Goal: Information Seeking & Learning: Learn about a topic

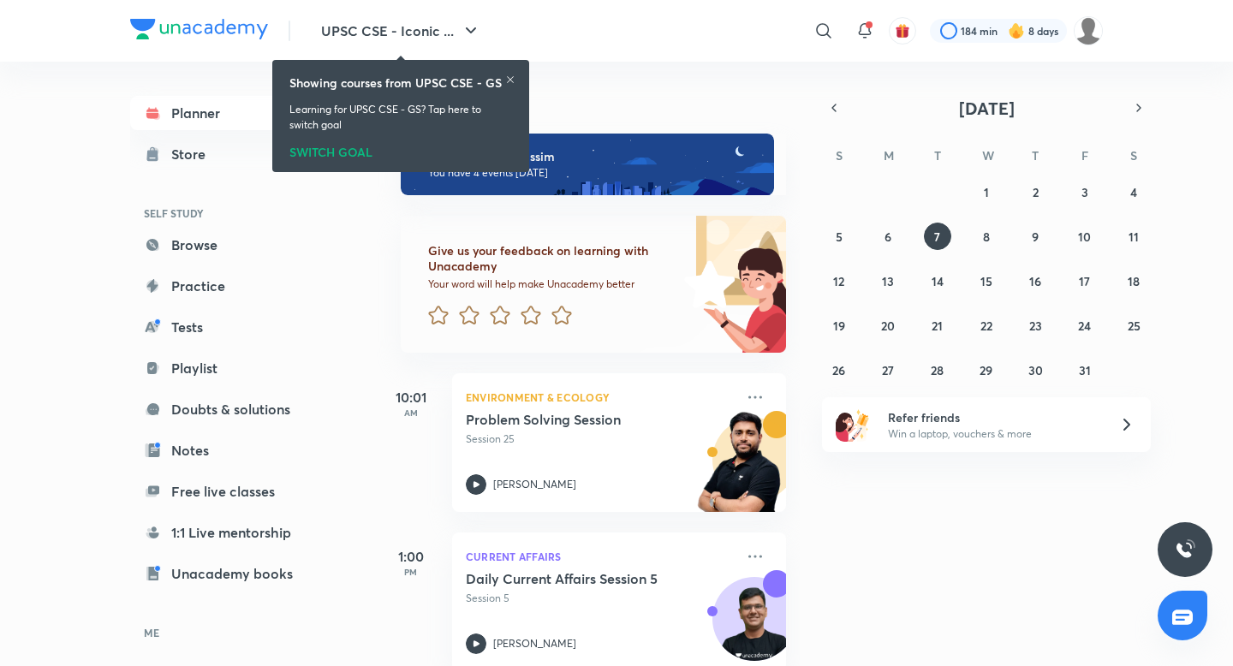
click at [853, 95] on div "Today Good evening, wassim You have 4 events today Give us your feedback on lea…" at bounding box center [803, 364] width 853 height 605
click at [840, 101] on icon "button" at bounding box center [834, 107] width 14 height 15
click at [939, 292] on button "16" at bounding box center [937, 280] width 27 height 27
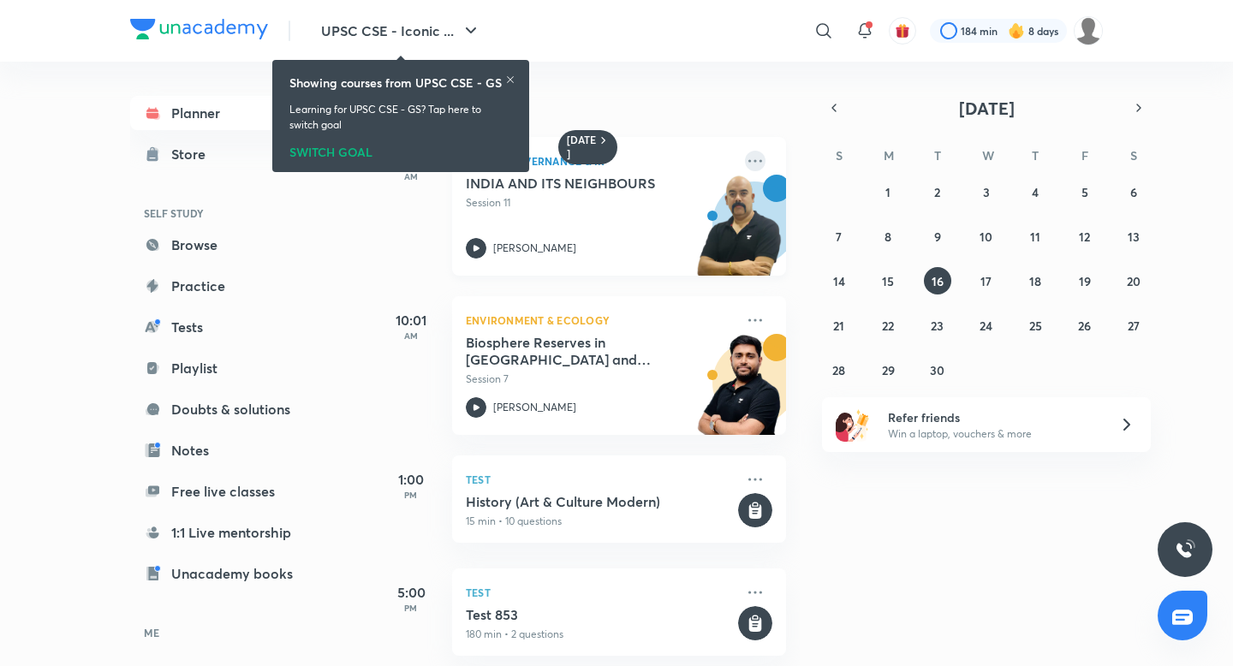
click at [757, 157] on icon at bounding box center [755, 161] width 21 height 21
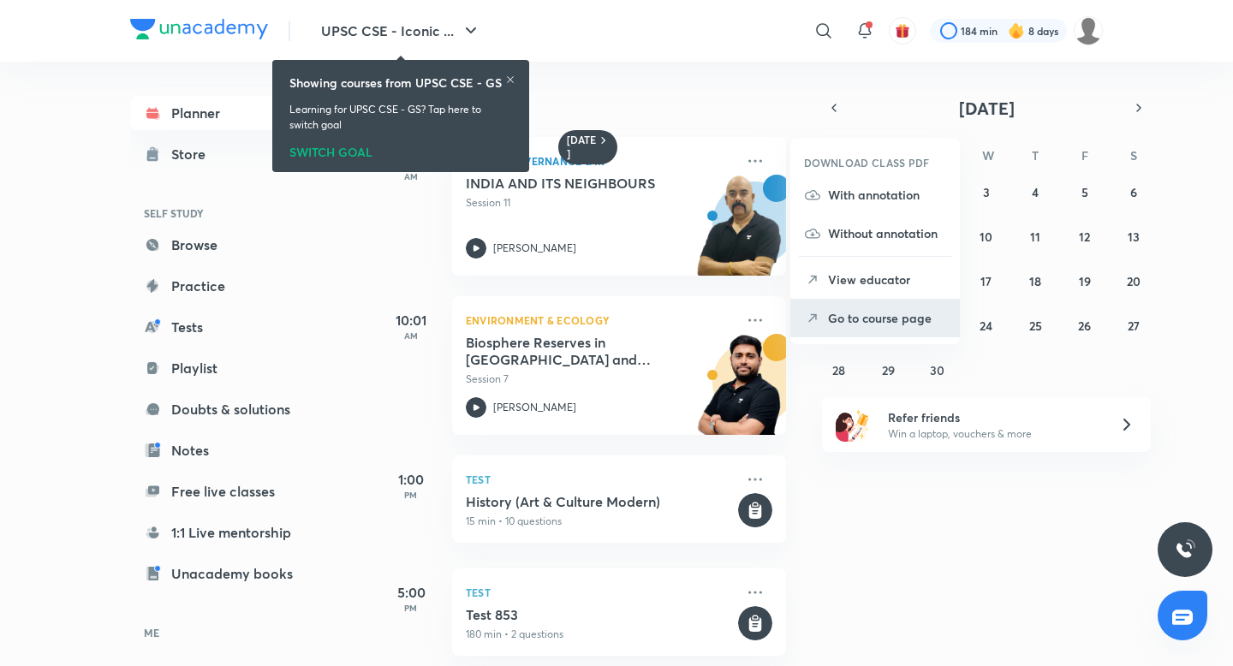
click at [846, 323] on p "Go to course page" at bounding box center [887, 318] width 118 height 18
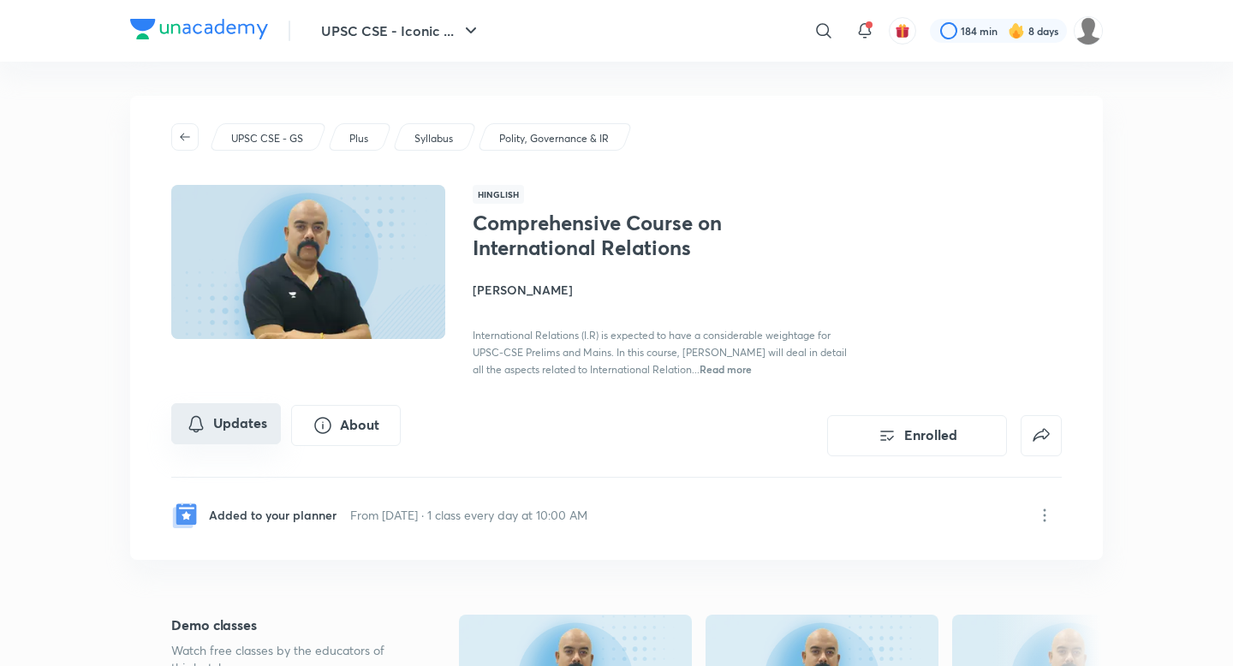
click at [248, 421] on button "Updates" at bounding box center [226, 423] width 110 height 41
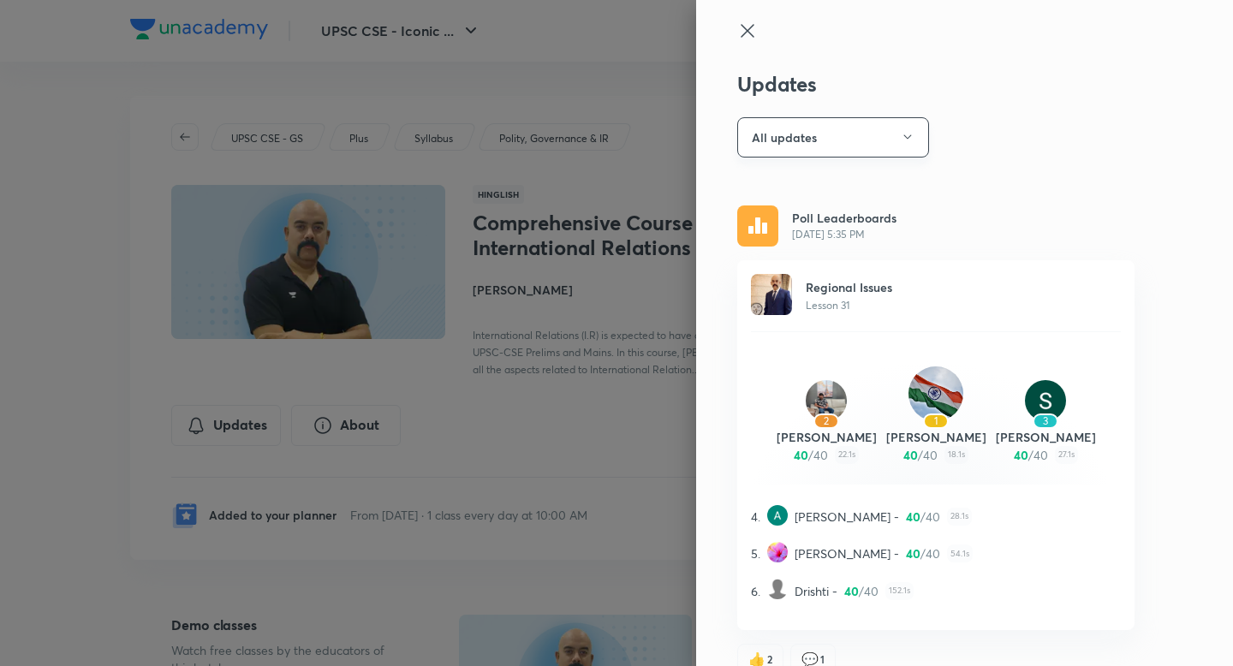
click at [831, 143] on button "All updates" at bounding box center [833, 137] width 192 height 40
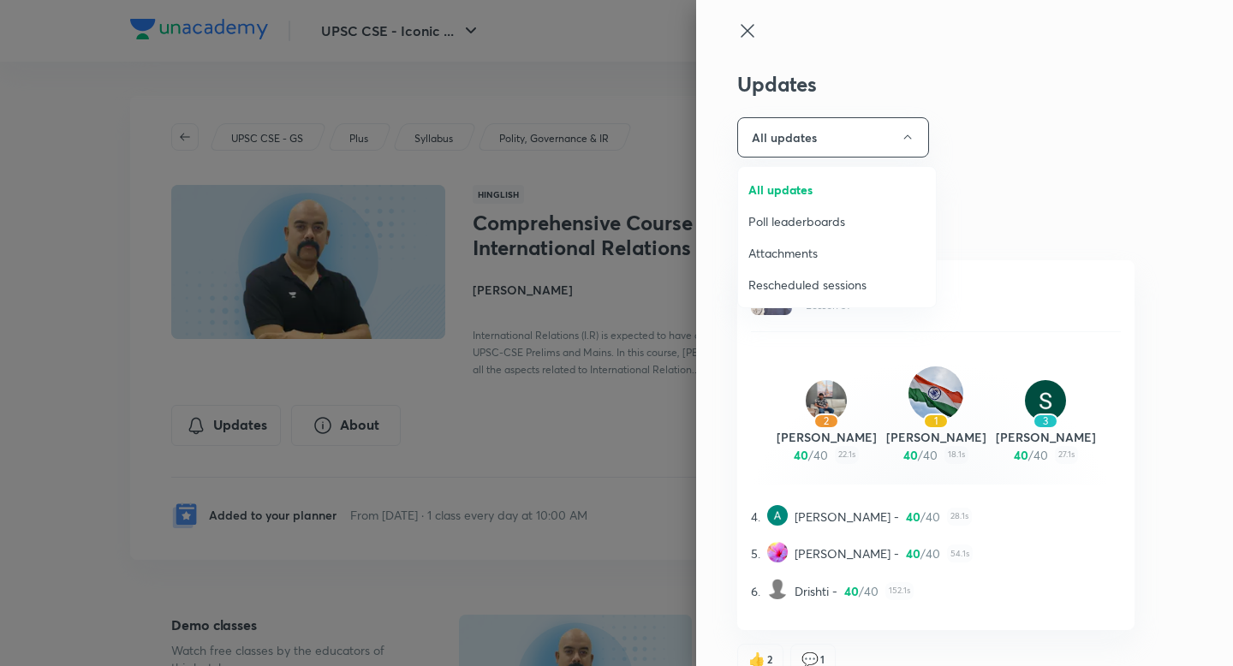
click at [803, 246] on span "Attachments" at bounding box center [837, 253] width 177 height 18
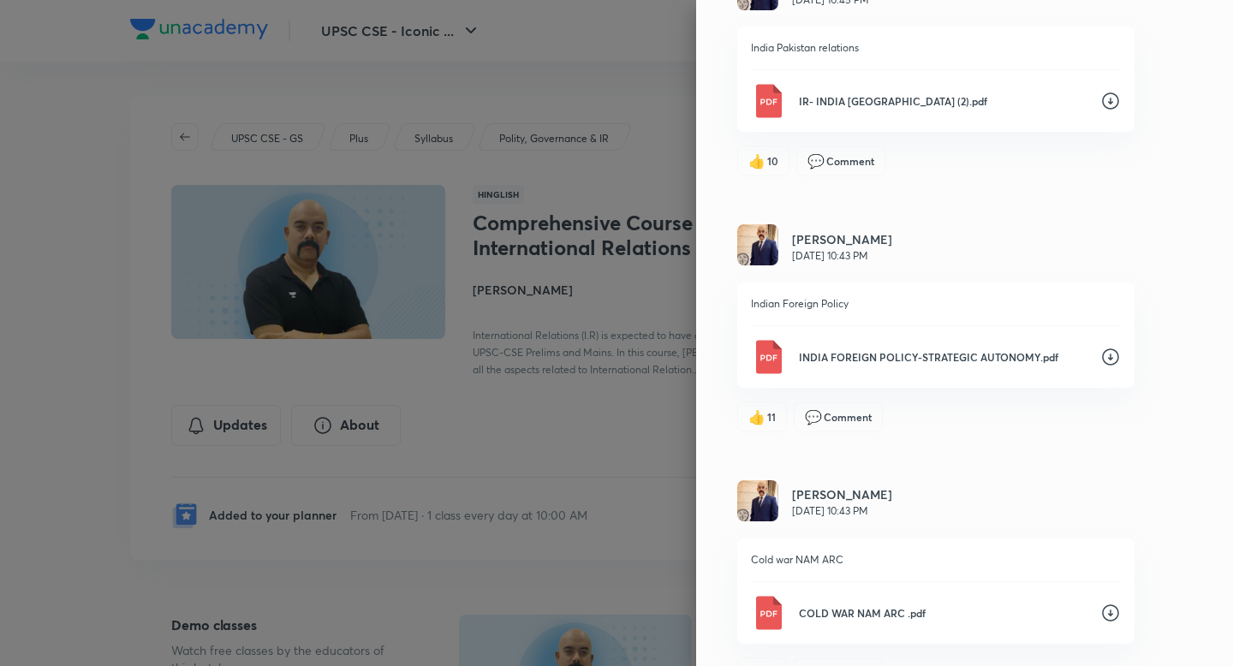
scroll to position [535, 0]
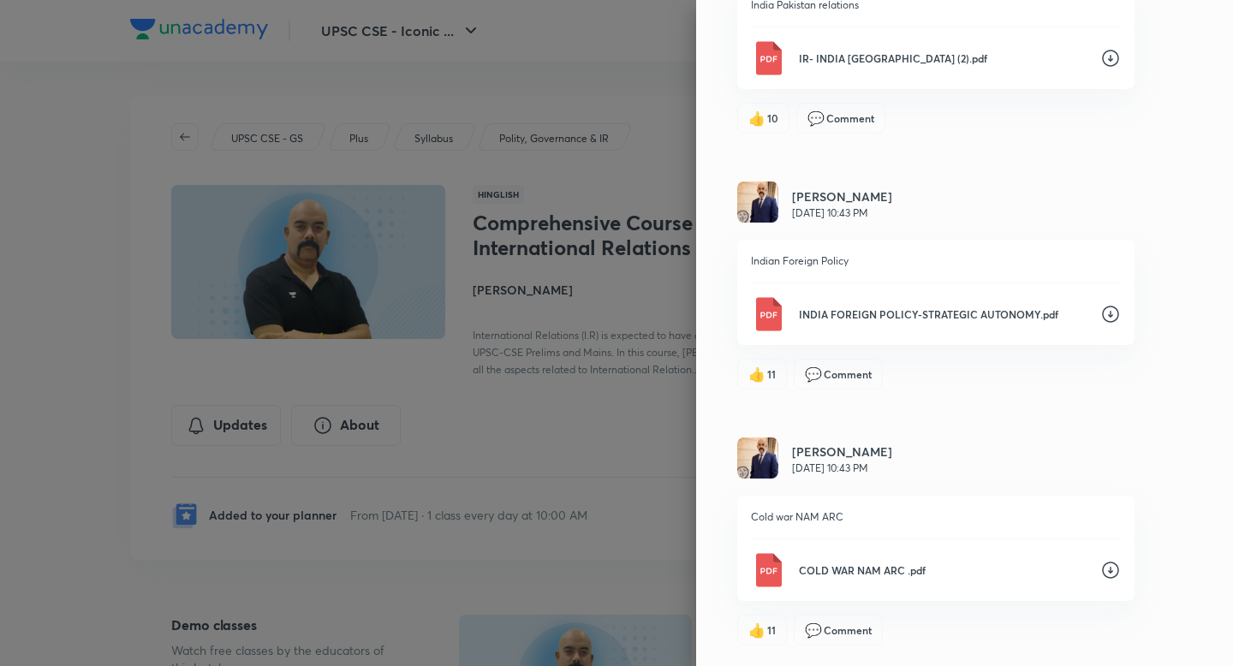
click at [887, 575] on p "COLD WAR NAM ARC .pdf" at bounding box center [943, 570] width 288 height 15
click at [1114, 308] on icon at bounding box center [1110, 314] width 17 height 17
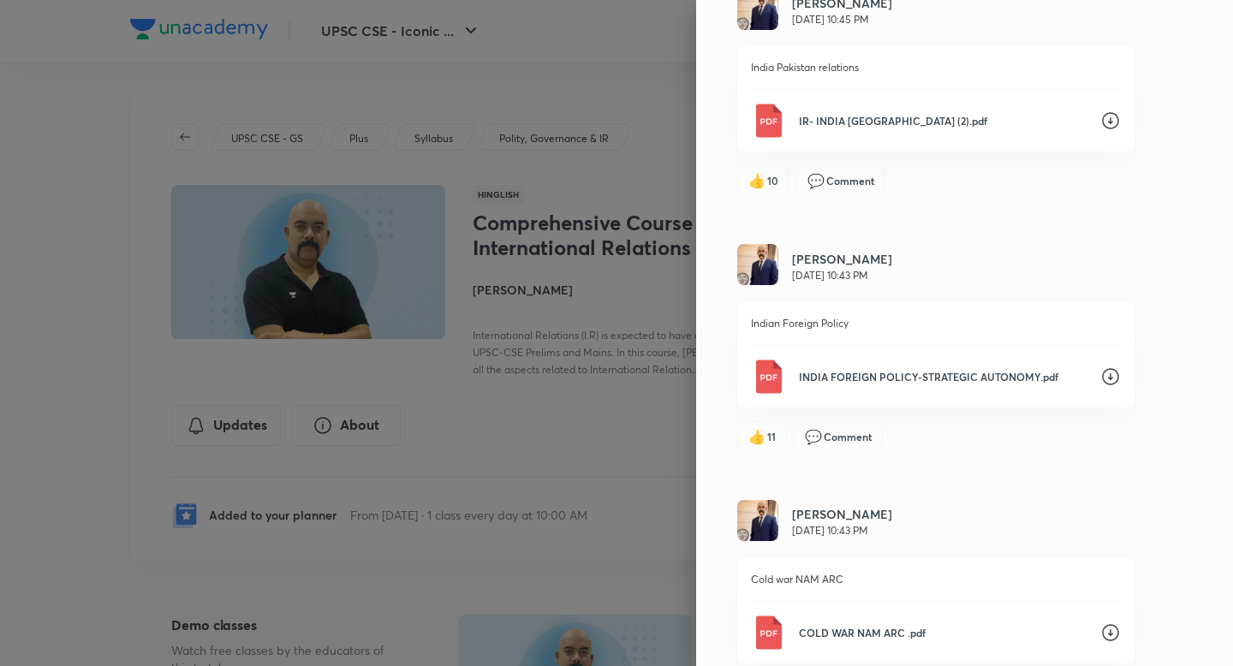
click at [1113, 120] on icon at bounding box center [1111, 120] width 21 height 21
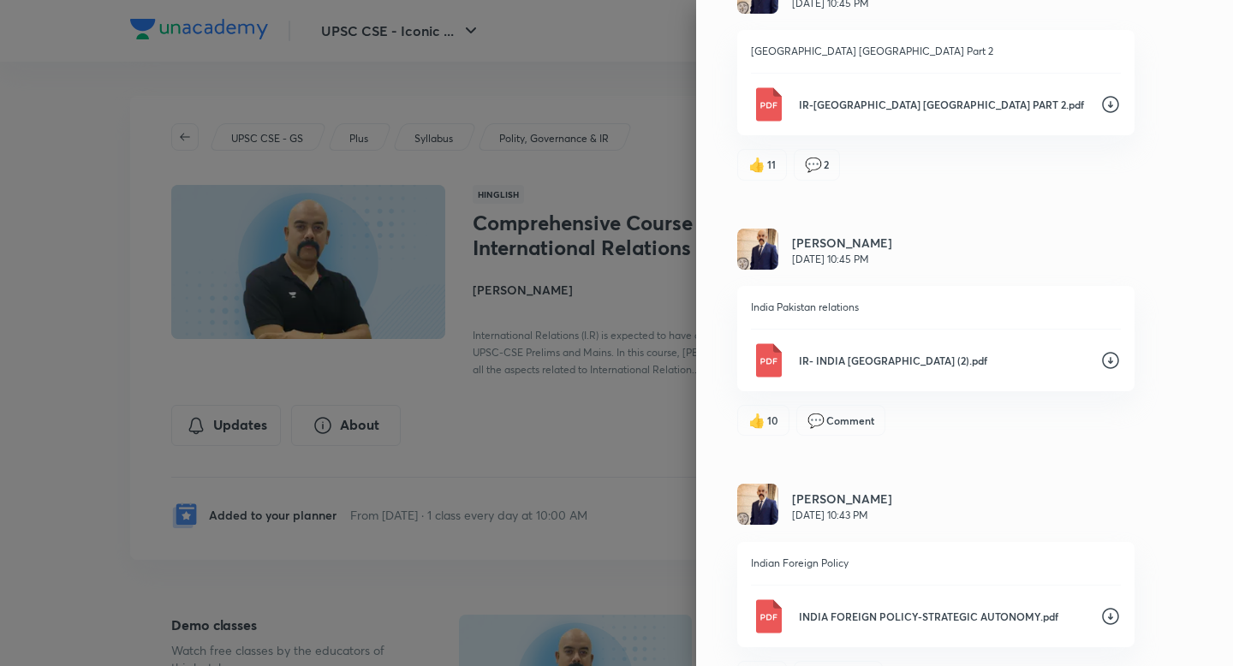
scroll to position [224, 0]
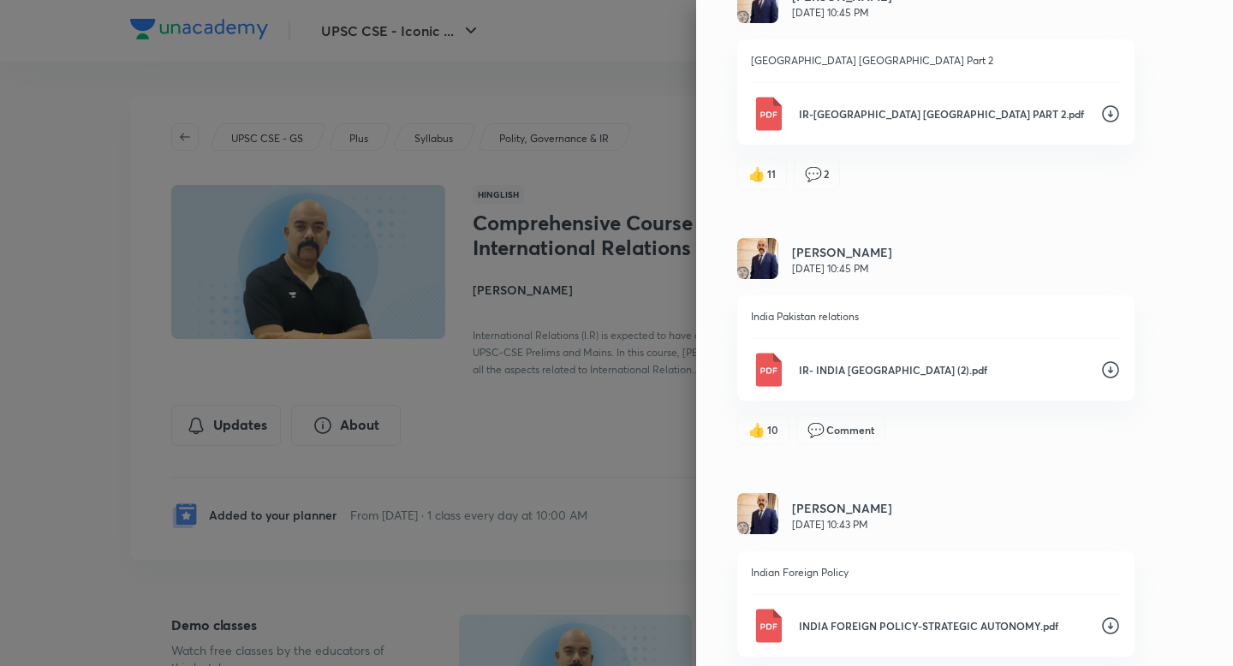
click at [1112, 122] on icon at bounding box center [1110, 113] width 17 height 17
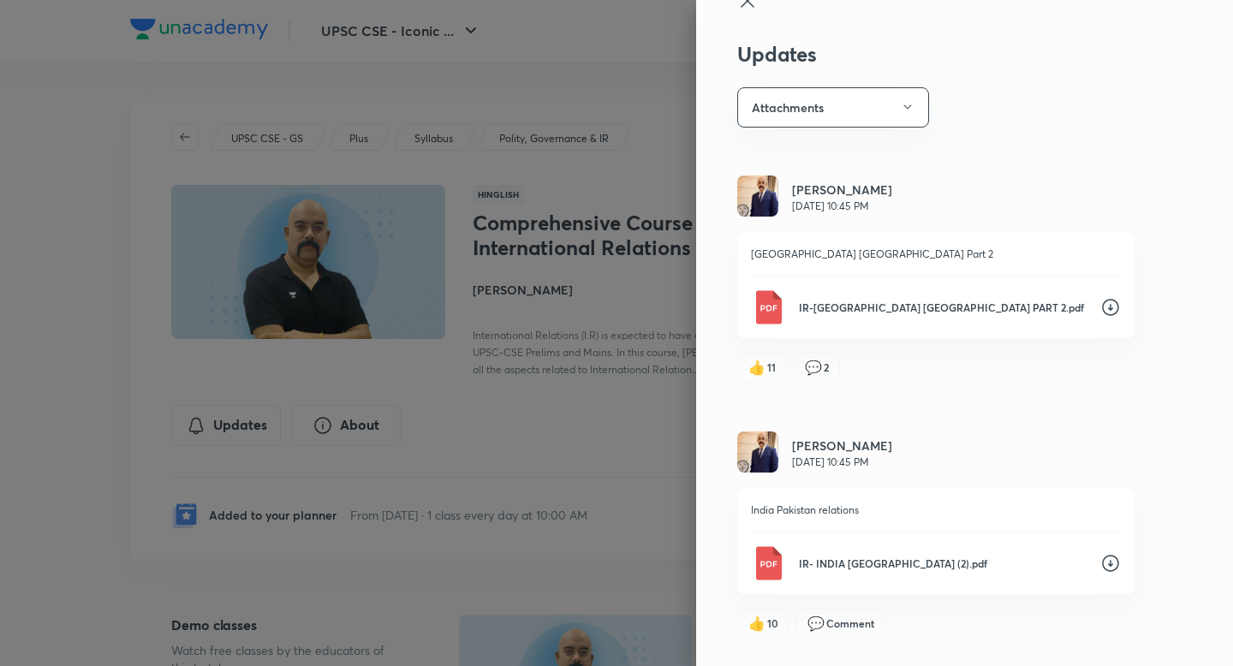
scroll to position [0, 0]
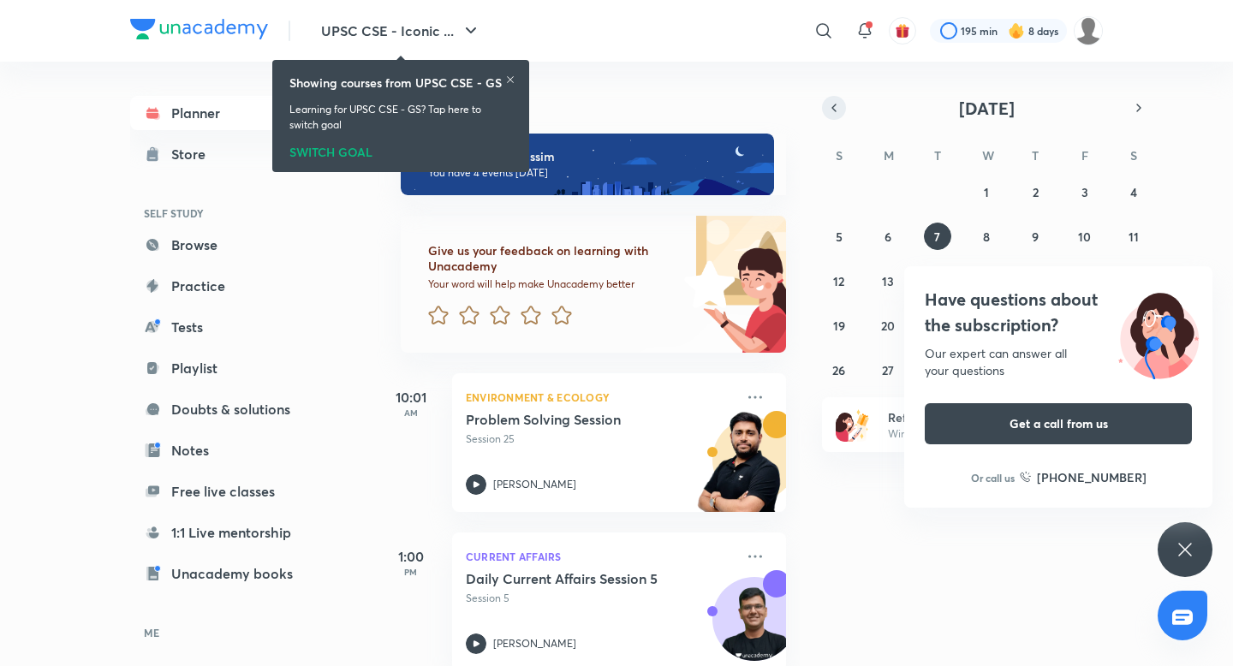
click at [836, 104] on icon "button" at bounding box center [834, 107] width 14 height 15
click at [1161, 525] on div "[DATE] Good evening, wassim You have 4 events [DATE] Give us your feedback on l…" at bounding box center [803, 364] width 853 height 605
click at [1167, 538] on div "Have questions about the subscription? Our expert can answer all your questions…" at bounding box center [1185, 550] width 55 height 55
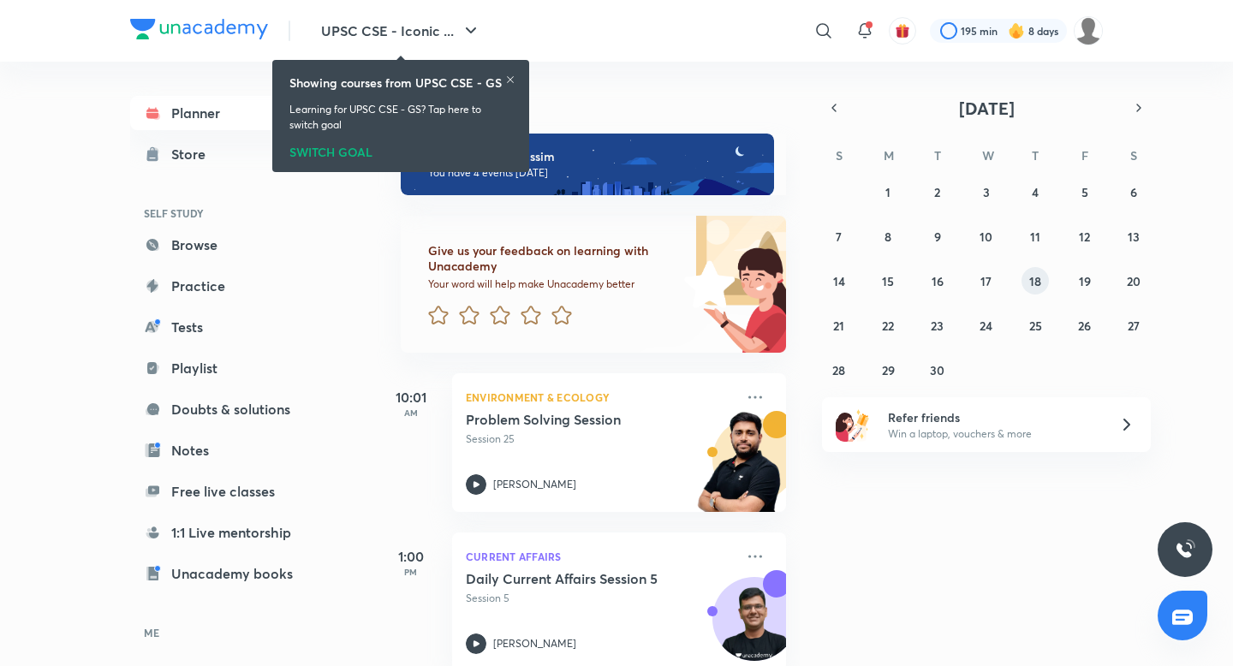
click at [1043, 275] on button "18" at bounding box center [1035, 280] width 27 height 27
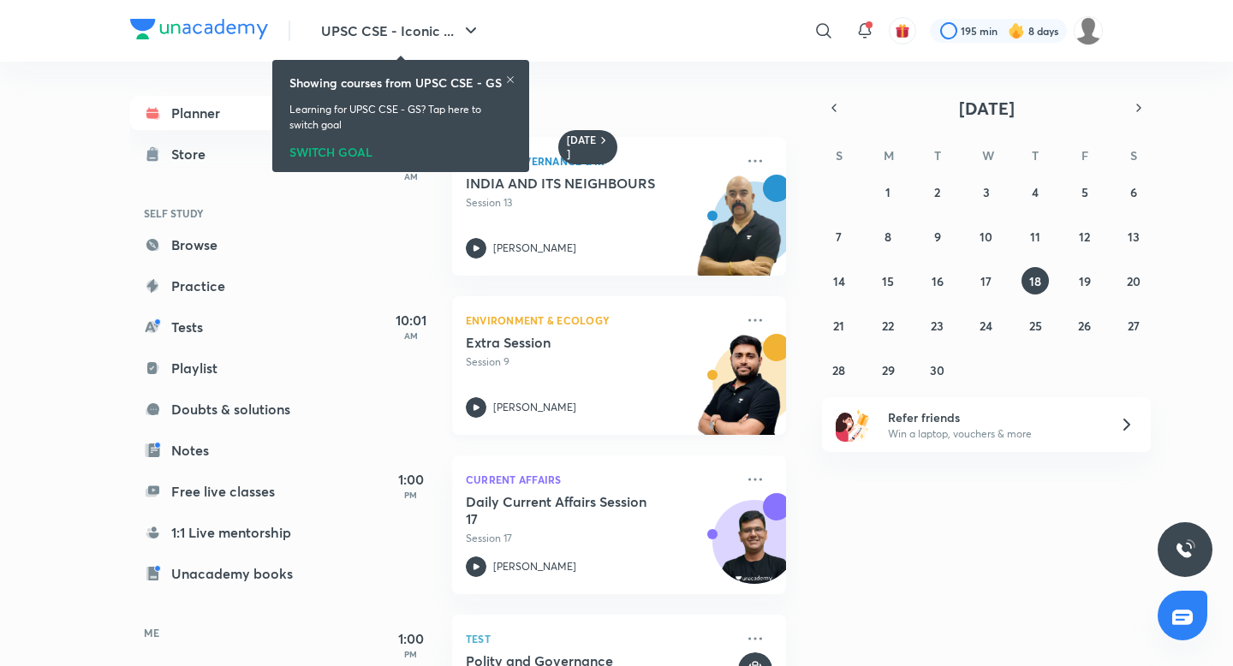
click at [630, 338] on h5 "Extra Session" at bounding box center [572, 342] width 213 height 17
